Goal: Find specific page/section: Find specific page/section

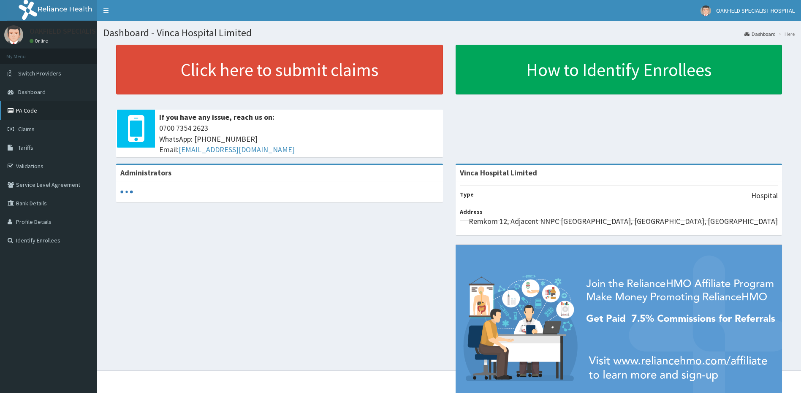
click at [70, 108] on link "PA Code" at bounding box center [48, 110] width 97 height 19
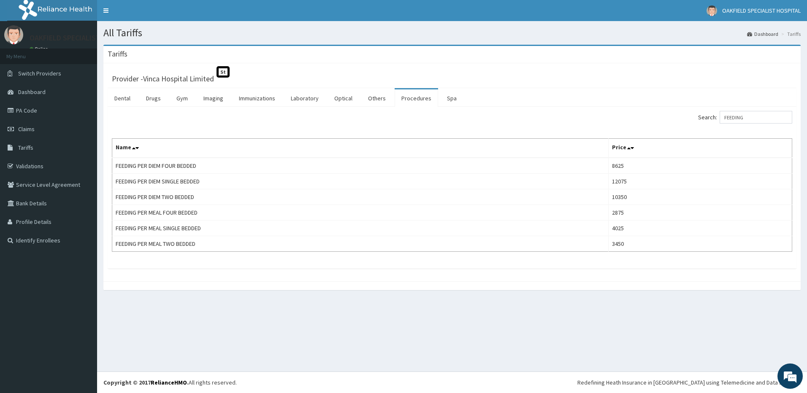
click at [747, 119] on input "FEEDING" at bounding box center [755, 117] width 73 height 13
click at [159, 97] on link "Drugs" at bounding box center [153, 98] width 28 height 18
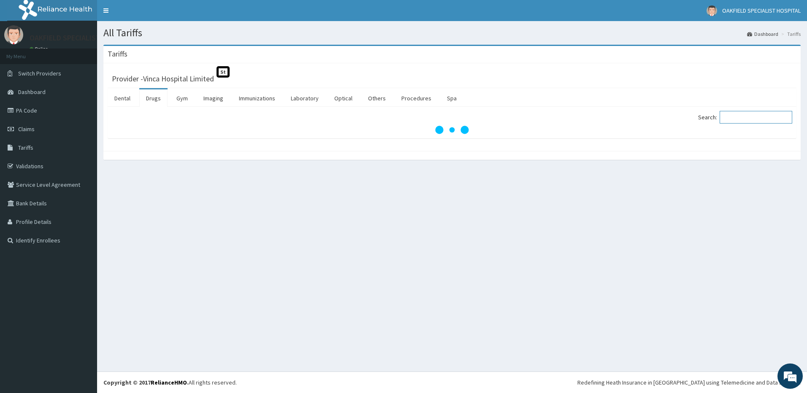
click at [750, 117] on input "Search:" at bounding box center [755, 117] width 73 height 13
paste input "INDAPAMIDE"
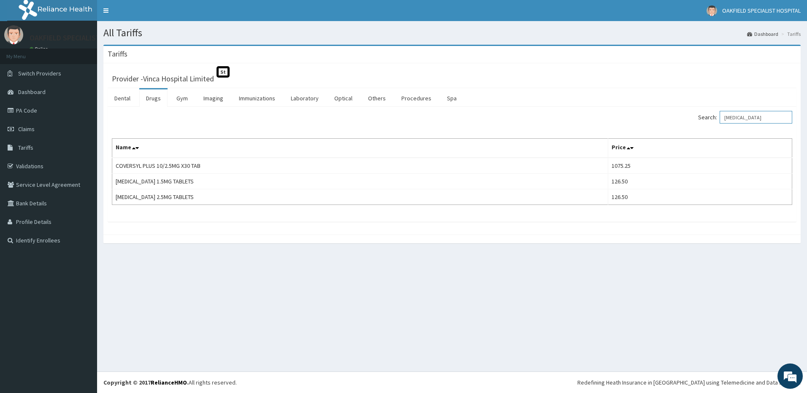
click at [742, 122] on input "INDAPAMIDE" at bounding box center [755, 117] width 73 height 13
drag, startPoint x: 742, startPoint y: 122, endPoint x: 722, endPoint y: 120, distance: 20.3
click at [742, 121] on input "INDAPAMIDE" at bounding box center [755, 117] width 73 height 13
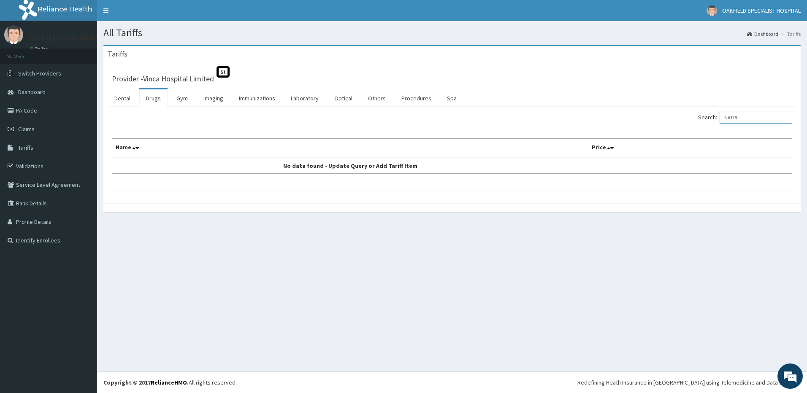
click at [736, 121] on input "NATRI" at bounding box center [755, 117] width 73 height 13
paste input "VALSARTAN"
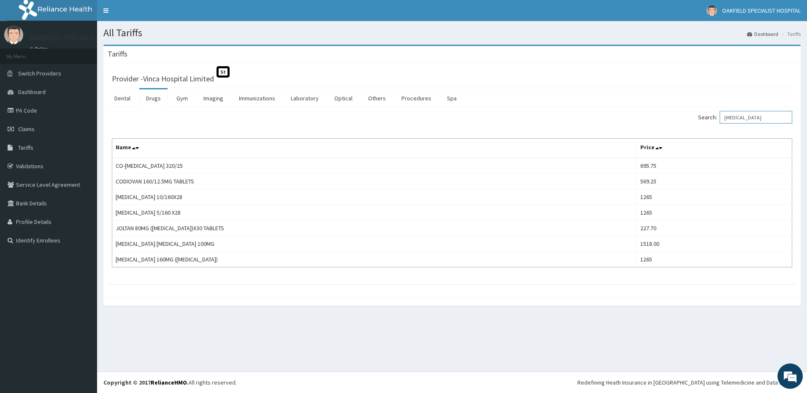
click at [748, 114] on input "VALSARTAN" at bounding box center [755, 117] width 73 height 13
paste input "GABAPENTI"
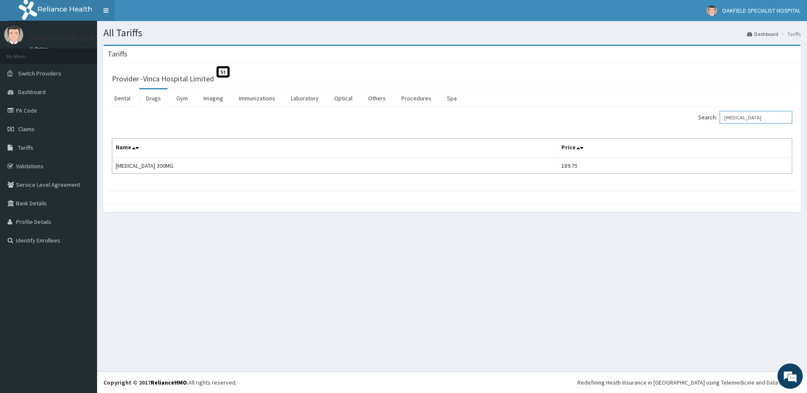
type input "GABAPENTIN"
